Goal: Download file/media

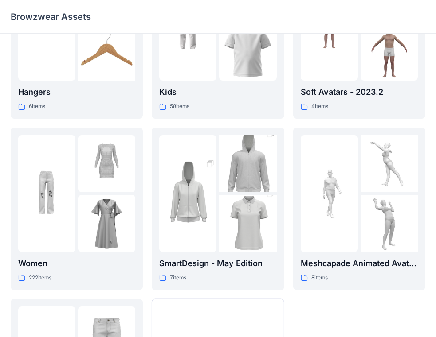
scroll to position [89, 0]
click at [83, 226] on img at bounding box center [106, 223] width 57 height 57
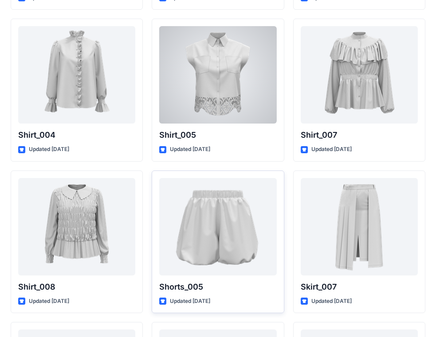
scroll to position [2657, 0]
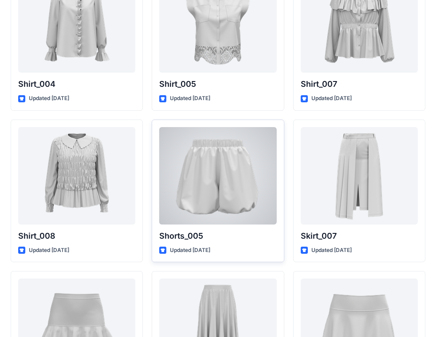
click at [226, 172] on div at bounding box center [217, 175] width 117 height 97
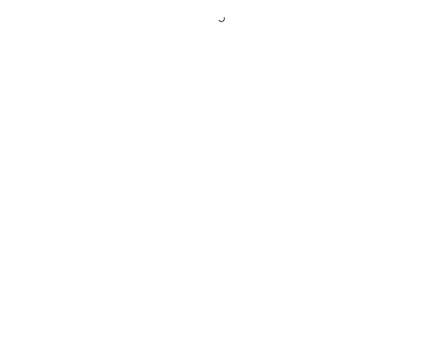
click at [226, 172] on div at bounding box center [221, 168] width 443 height 337
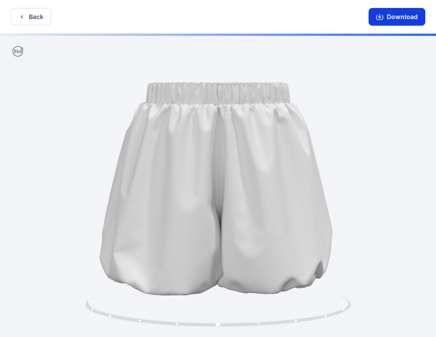
click at [385, 15] on button "Download" at bounding box center [396, 17] width 57 height 18
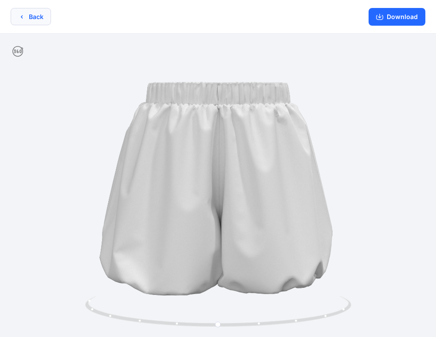
click at [36, 18] on button "Back" at bounding box center [31, 16] width 40 height 17
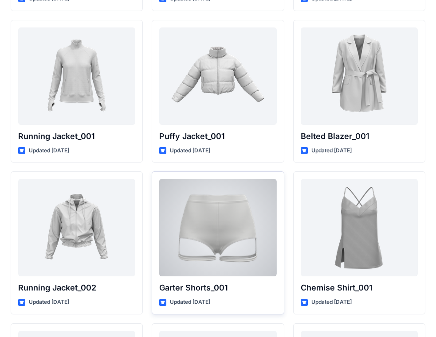
scroll to position [10542, 0]
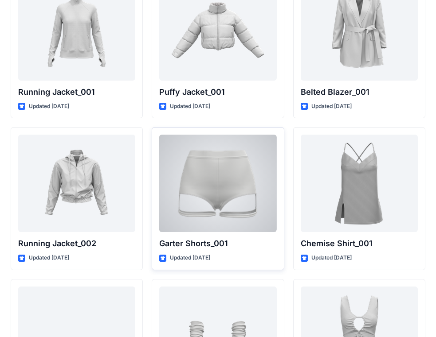
click at [217, 203] on div at bounding box center [217, 183] width 117 height 97
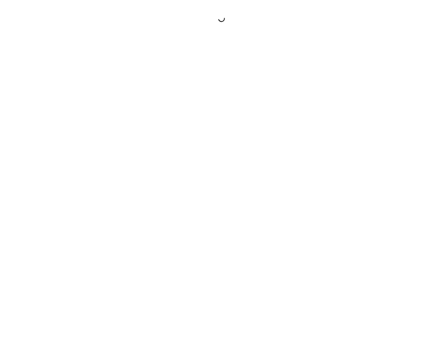
click at [217, 203] on div at bounding box center [221, 168] width 443 height 337
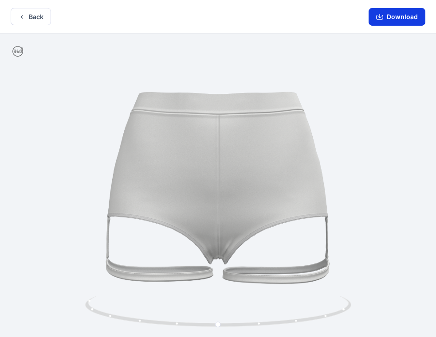
click at [414, 15] on button "Download" at bounding box center [396, 17] width 57 height 18
